Goal: Find specific page/section: Find specific page/section

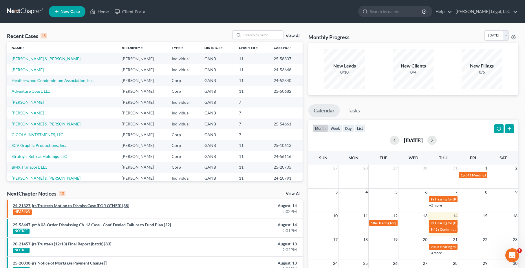
click at [111, 203] on link "24-21327-jrs Trustee's Motion to Dismiss Case (FOR OTHER) [38]" at bounding box center [71, 205] width 116 height 5
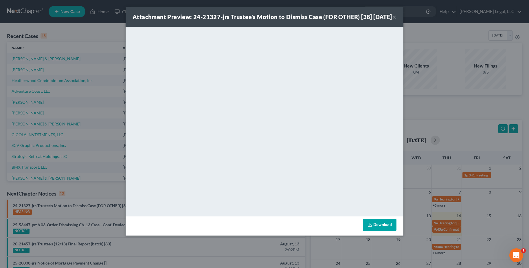
click at [395, 19] on button "×" at bounding box center [394, 16] width 4 height 7
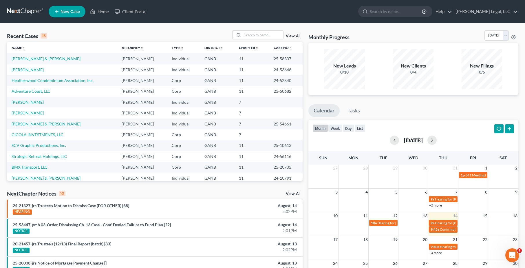
click at [34, 166] on link "BMX Transport, LLC" at bounding box center [30, 166] width 36 height 5
select select "6"
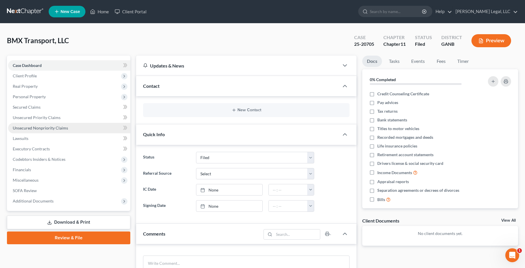
click at [49, 124] on link "Unsecured Nonpriority Claims" at bounding box center [69, 128] width 122 height 10
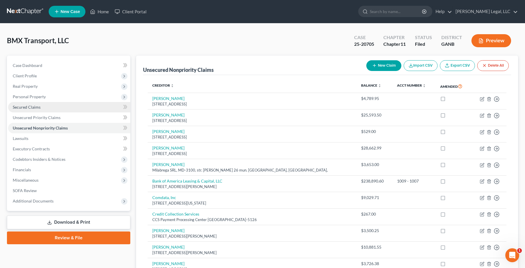
click at [37, 109] on span "Secured Claims" at bounding box center [27, 106] width 28 height 5
